Goal: Navigation & Orientation: Find specific page/section

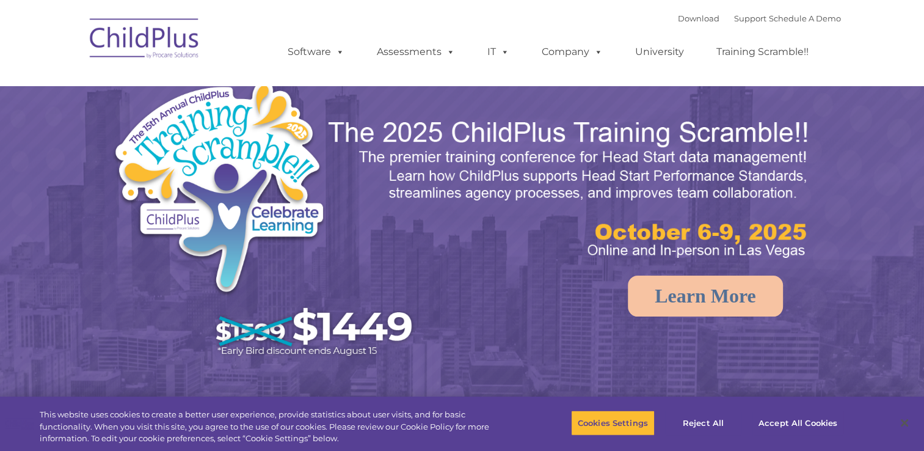
select select "MEDIUM"
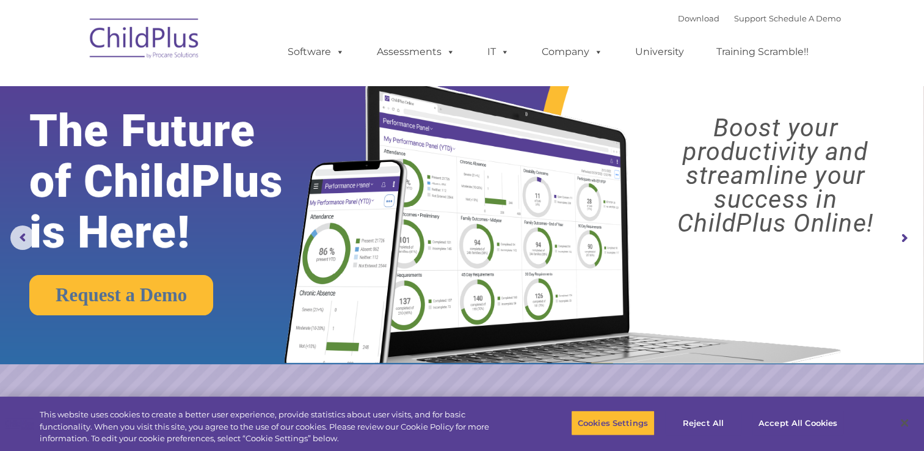
click at [126, 38] on img at bounding box center [145, 40] width 122 height 61
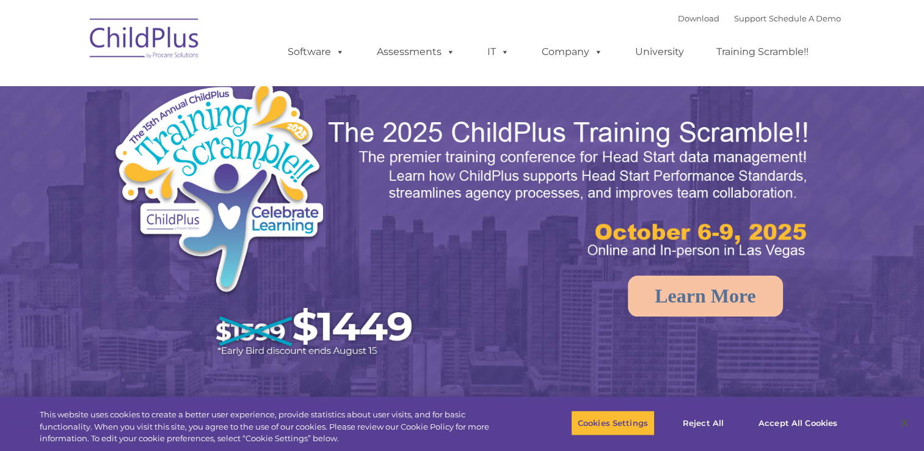
select select "MEDIUM"
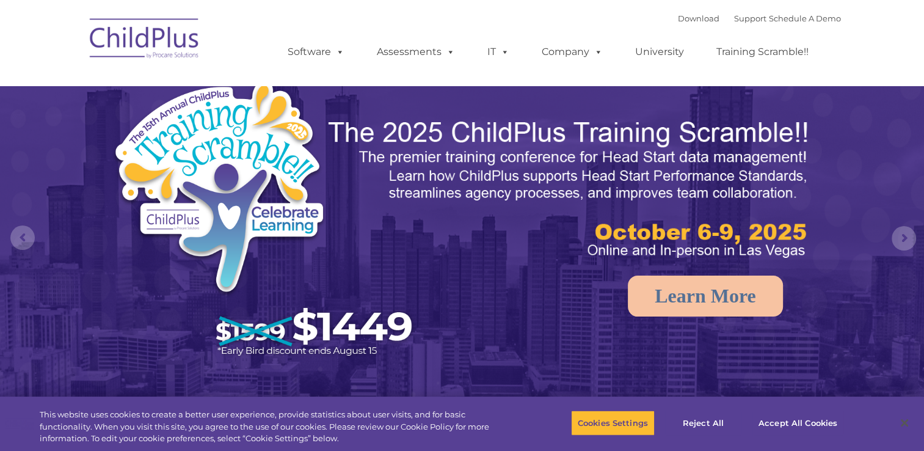
click at [126, 38] on img at bounding box center [145, 40] width 122 height 61
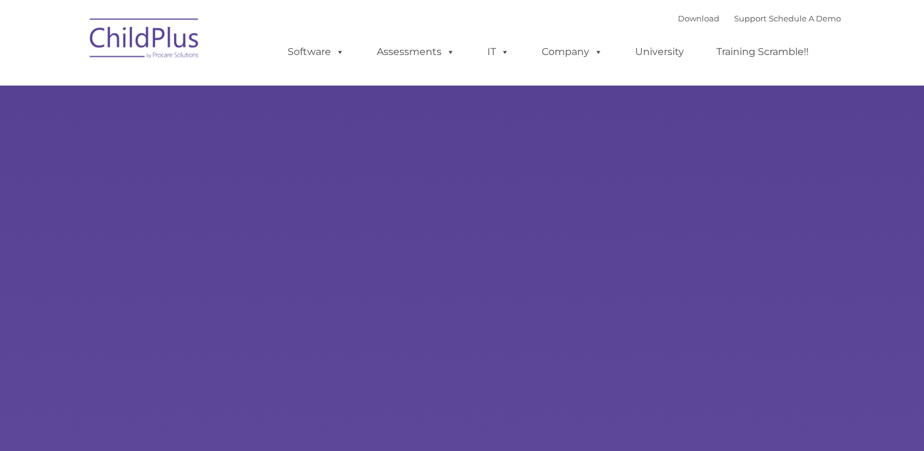
type input ""
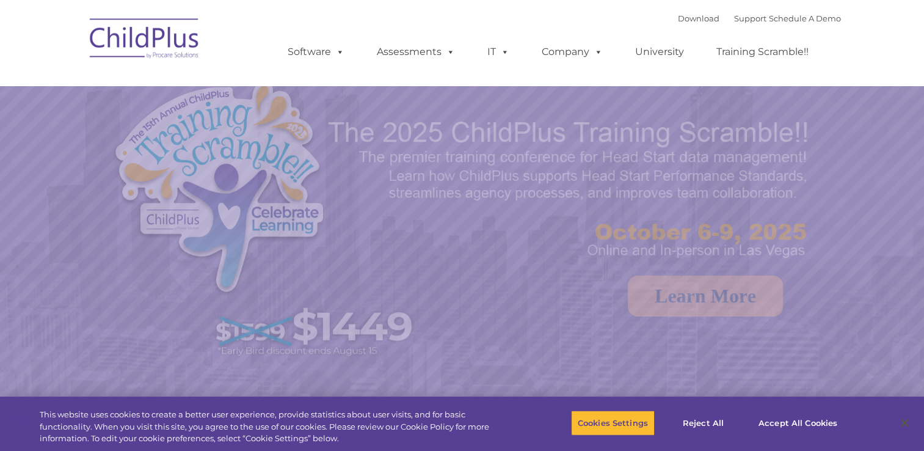
select select "MEDIUM"
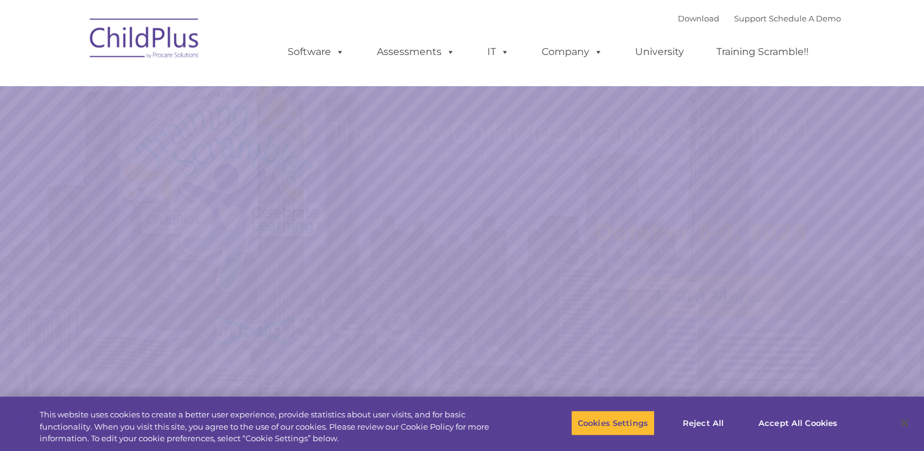
select select "MEDIUM"
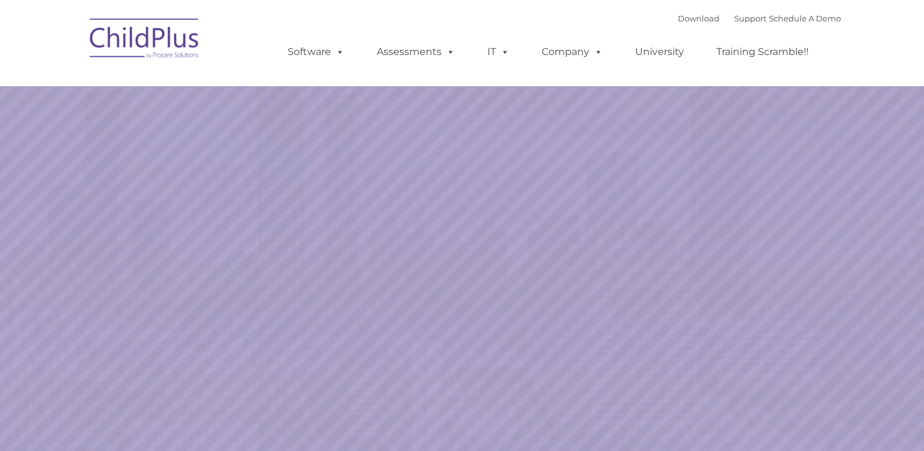
select select "MEDIUM"
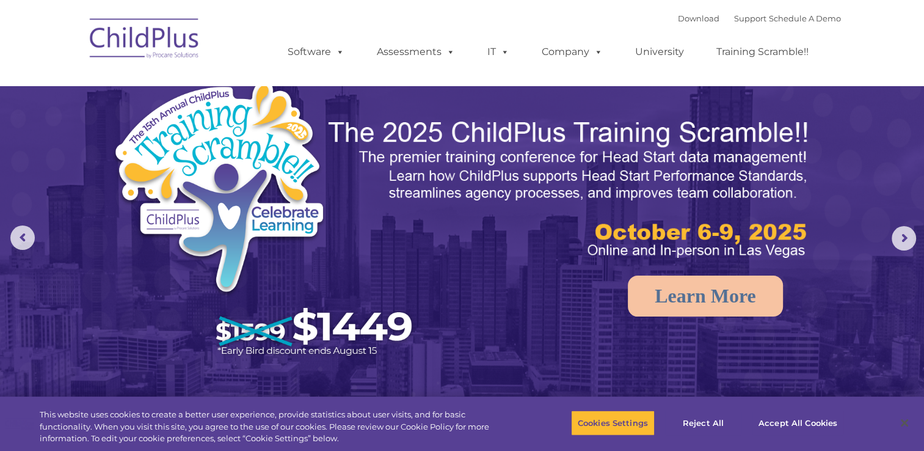
click at [153, 32] on img at bounding box center [145, 40] width 122 height 61
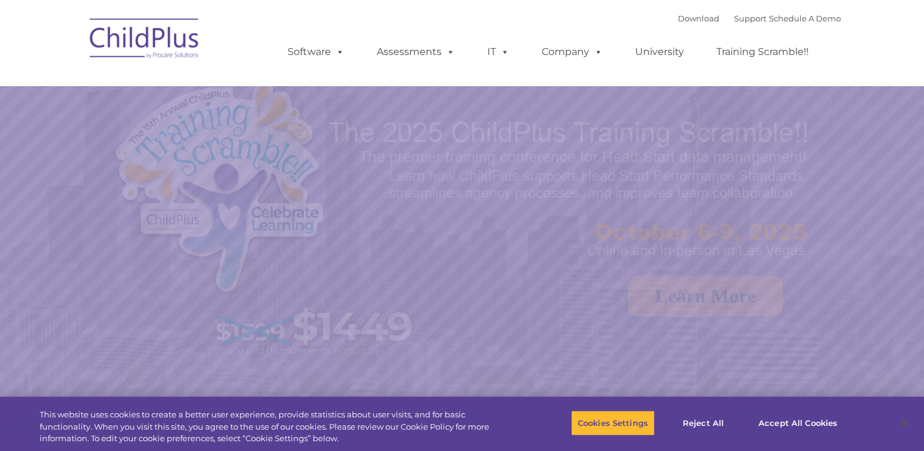
select select "MEDIUM"
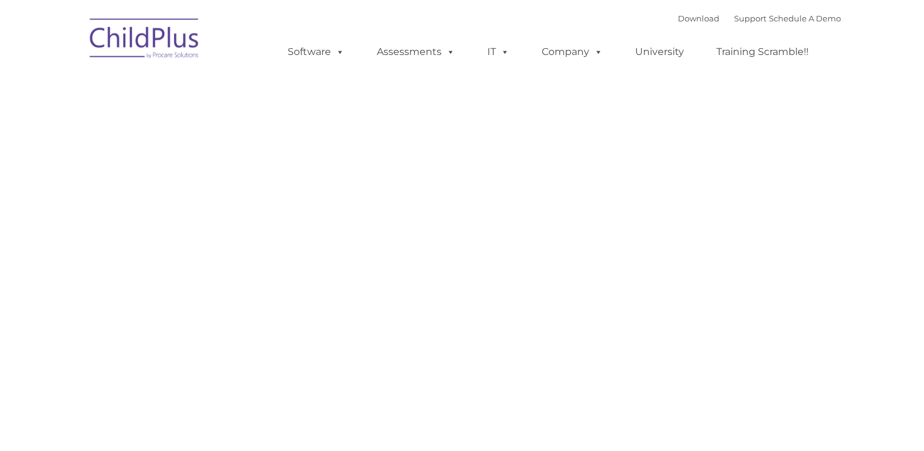
type input ""
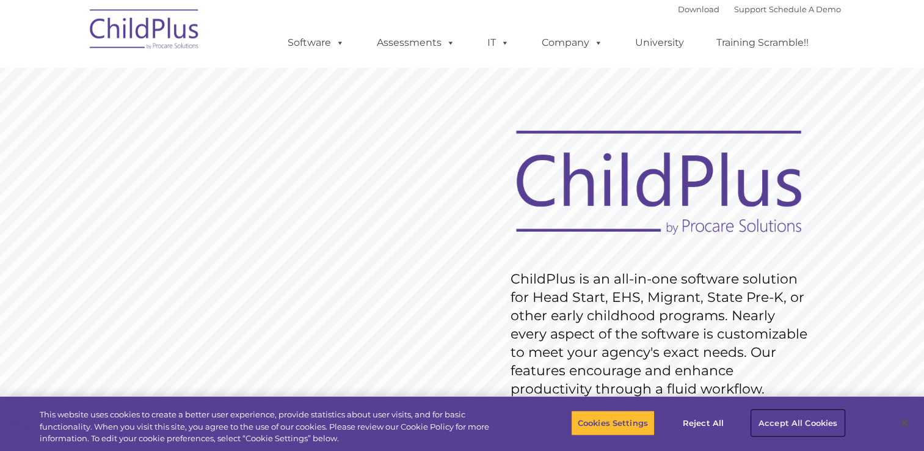
click at [786, 420] on button "Accept All Cookies" at bounding box center [798, 423] width 92 height 26
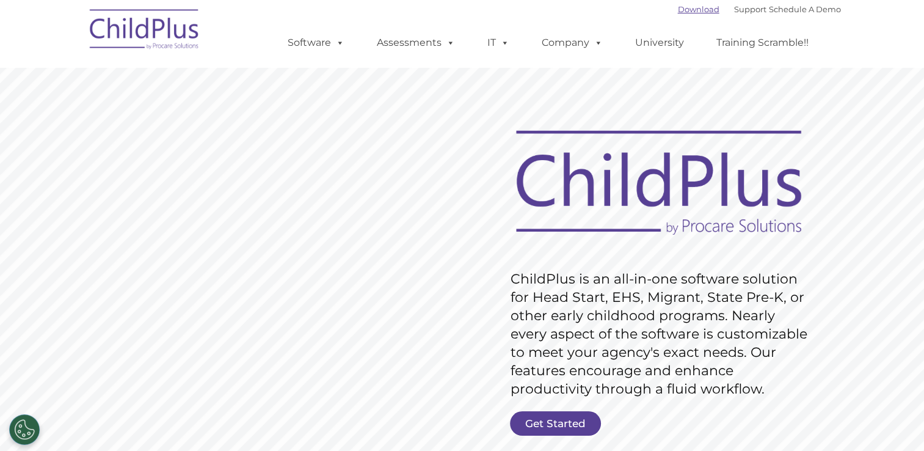
click at [678, 11] on link "Download" at bounding box center [699, 9] width 42 height 10
click at [734, 12] on link "Support" at bounding box center [750, 9] width 32 height 10
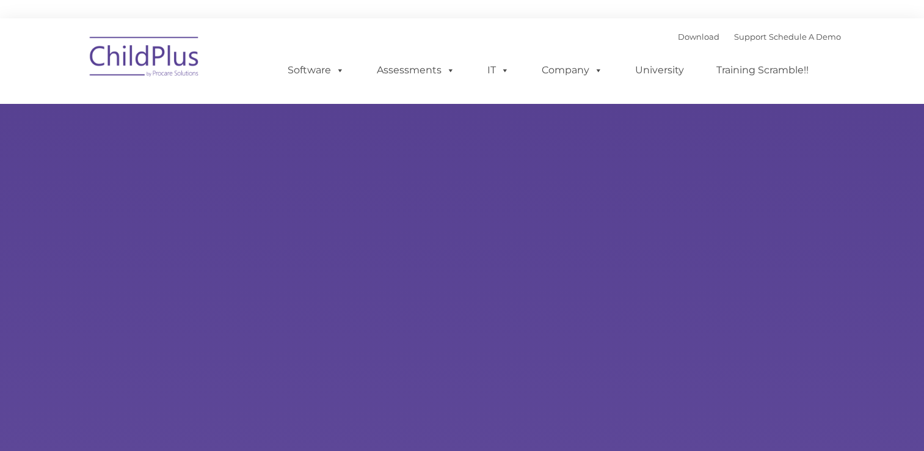
type input ""
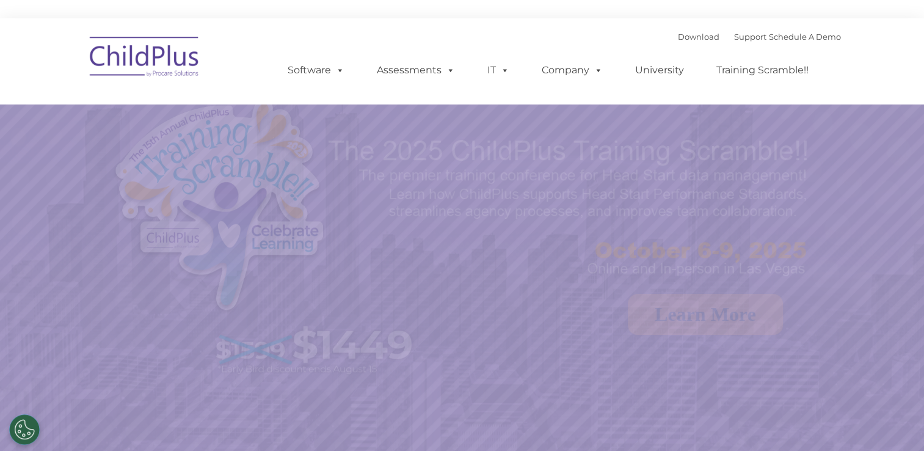
select select "MEDIUM"
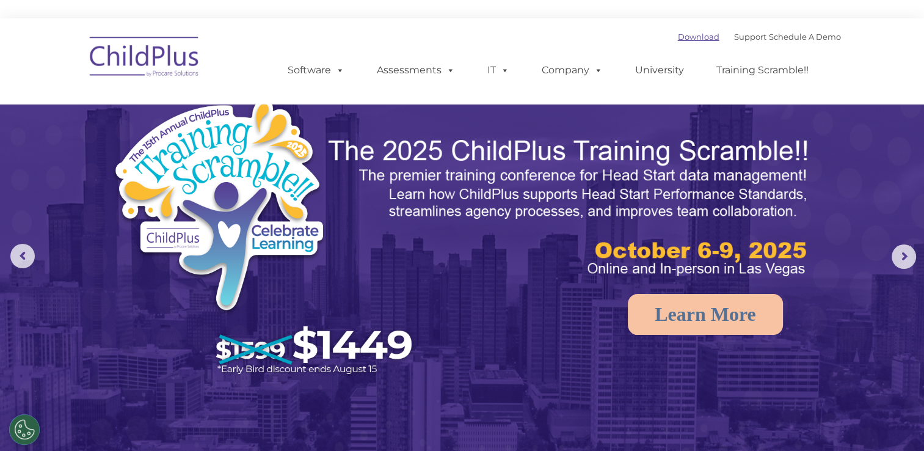
click at [678, 35] on link "Download" at bounding box center [699, 37] width 42 height 10
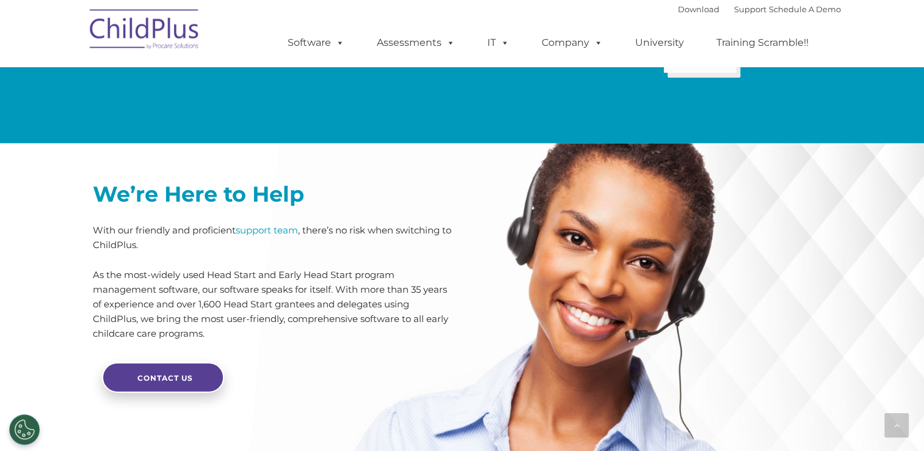
scroll to position [2644, 0]
